Goal: Information Seeking & Learning: Learn about a topic

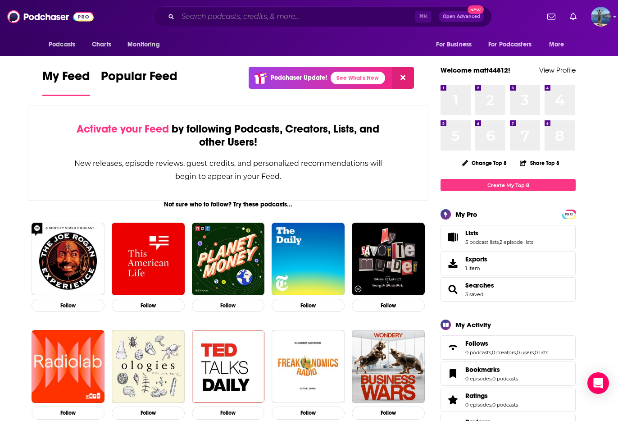
click at [324, 18] on input "Search podcasts, credits, & more..." at bounding box center [296, 16] width 237 height 14
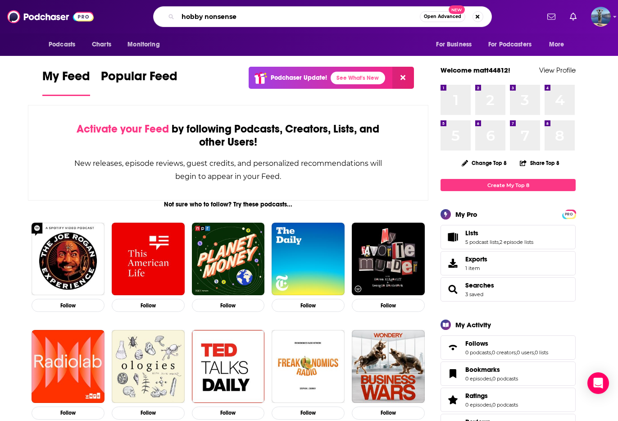
type input "hobby nonsense"
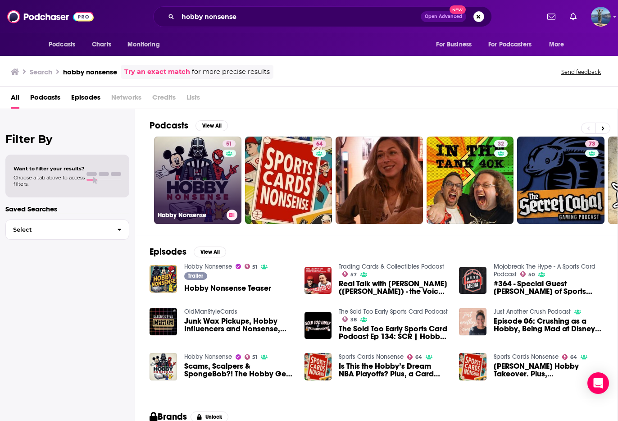
click at [191, 164] on link "51 Hobby Nonsense" at bounding box center [197, 180] width 87 height 87
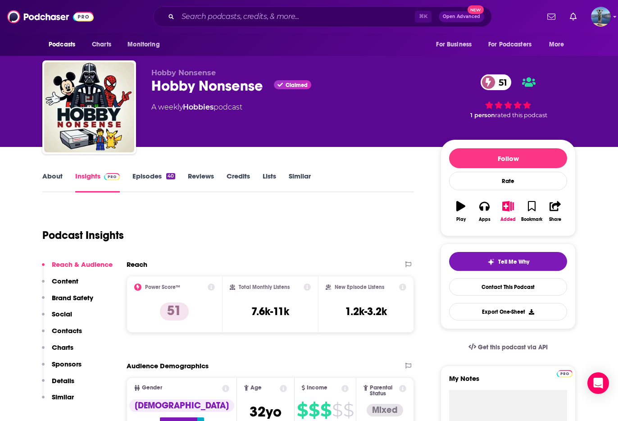
click at [153, 176] on link "Episodes 40" at bounding box center [153, 182] width 43 height 21
